Goal: Task Accomplishment & Management: Complete application form

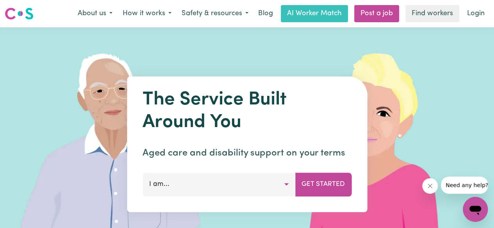
click at [241, 189] on button "I am..." at bounding box center [219, 184] width 153 height 23
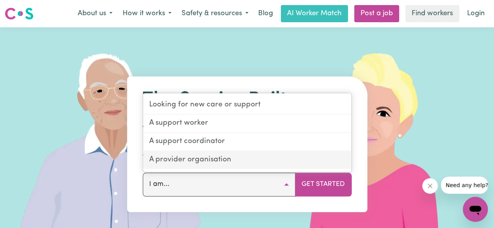
click at [230, 162] on link "A provider organisation" at bounding box center [247, 161] width 208 height 18
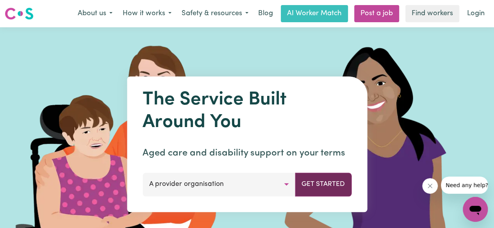
click at [323, 187] on button "Get Started" at bounding box center [323, 184] width 57 height 23
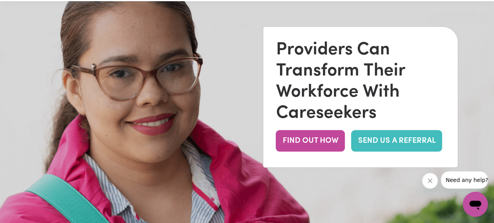
scroll to position [9, 0]
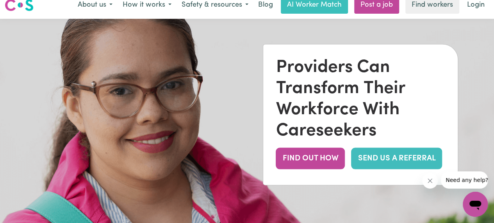
click at [380, 152] on link "SEND US A REFERRAL" at bounding box center [396, 158] width 91 height 21
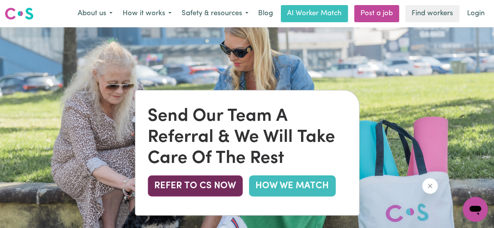
click at [212, 189] on button "REFER TO CS NOW" at bounding box center [195, 186] width 95 height 21
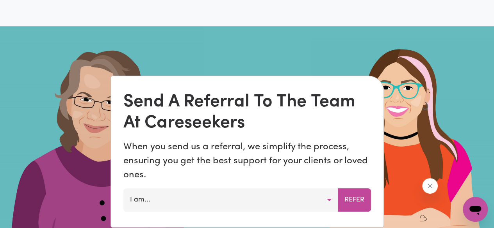
scroll to position [439, 0]
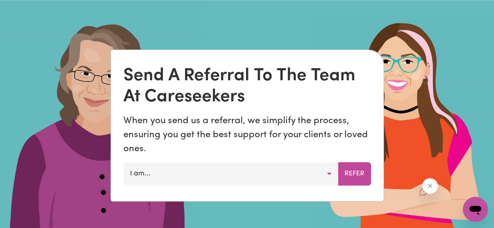
click at [294, 169] on button "I am..." at bounding box center [230, 173] width 215 height 23
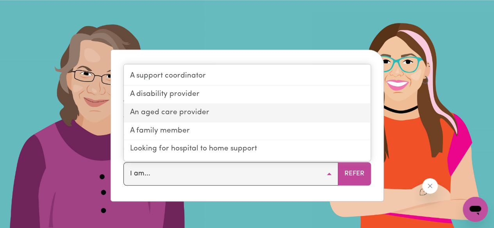
click at [203, 113] on link "An aged care provider" at bounding box center [247, 113] width 247 height 18
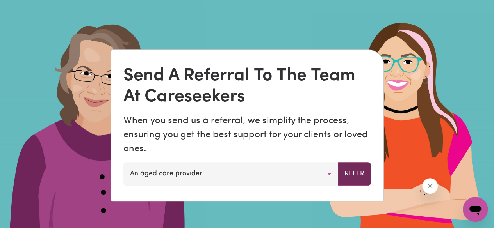
click at [363, 184] on button "Refer" at bounding box center [354, 173] width 33 height 23
